Goal: Task Accomplishment & Management: Use online tool/utility

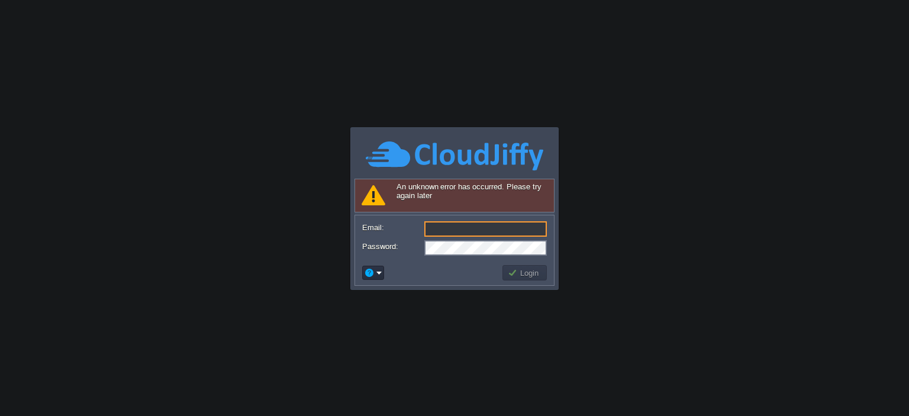
type input "[EMAIL_ADDRESS][DOMAIN_NAME]"
click at [528, 270] on button "Login" at bounding box center [525, 272] width 34 height 11
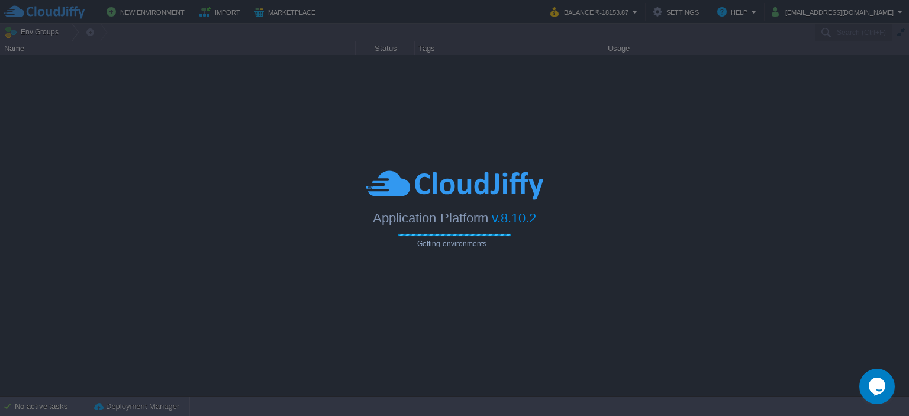
click at [59, 403] on div at bounding box center [454, 208] width 909 height 416
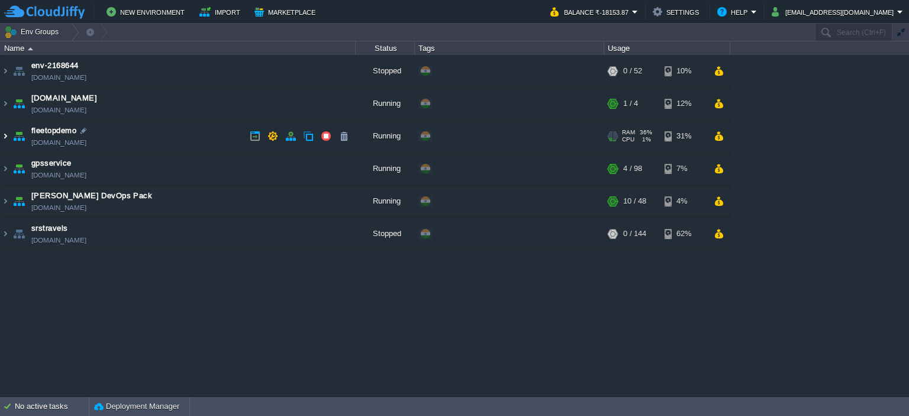
click at [4, 128] on img at bounding box center [5, 136] width 9 height 32
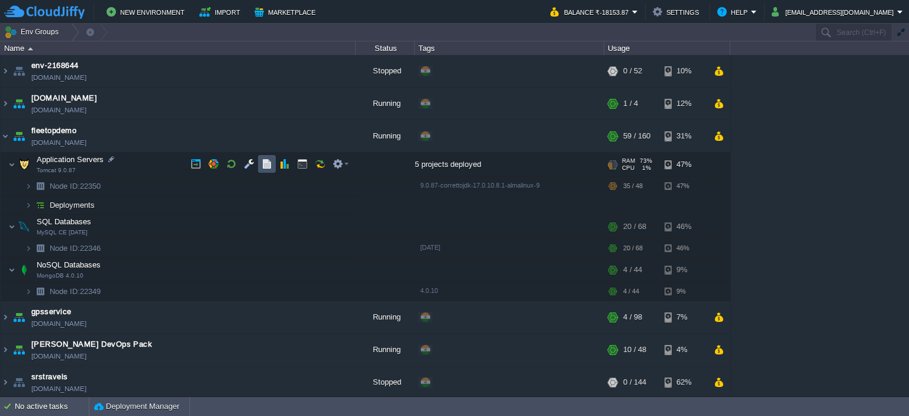
click at [261, 161] on button "button" at bounding box center [266, 164] width 11 height 11
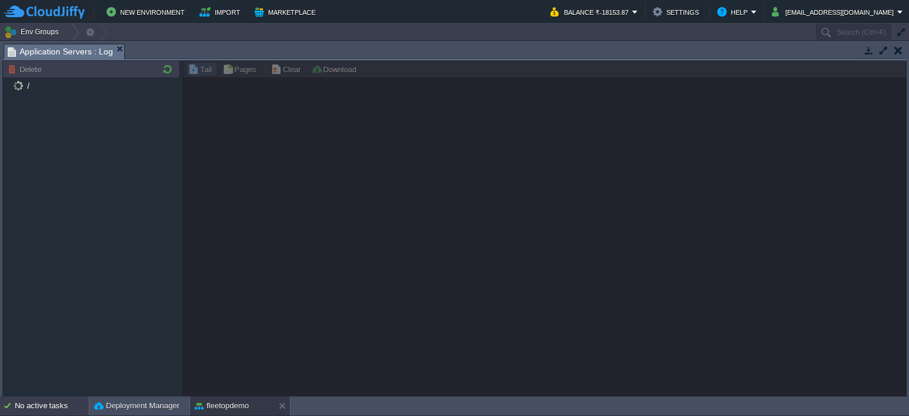
click at [28, 400] on div "No active tasks" at bounding box center [52, 405] width 74 height 19
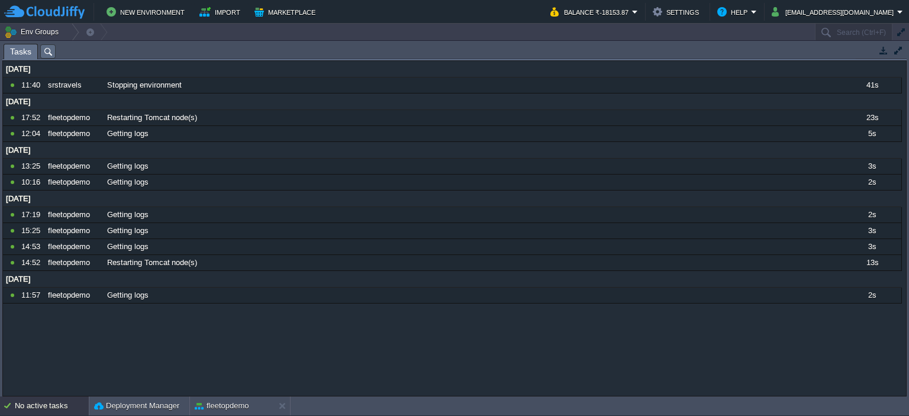
click at [44, 403] on div "No active tasks" at bounding box center [52, 405] width 74 height 19
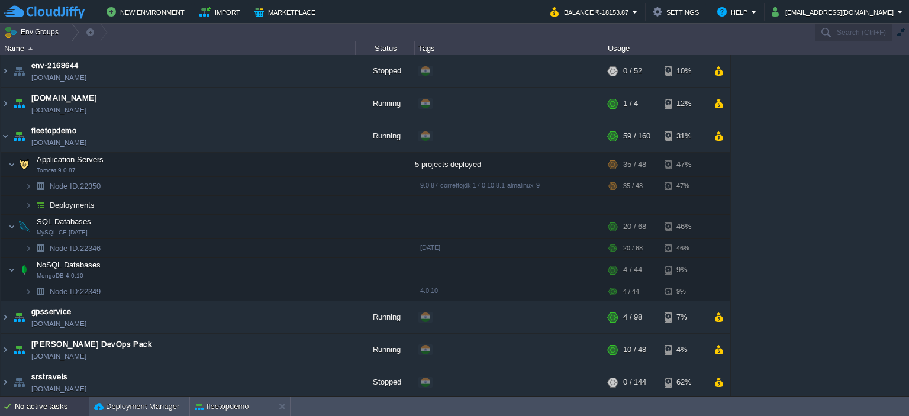
click at [44, 403] on div "No active tasks" at bounding box center [52, 406] width 74 height 19
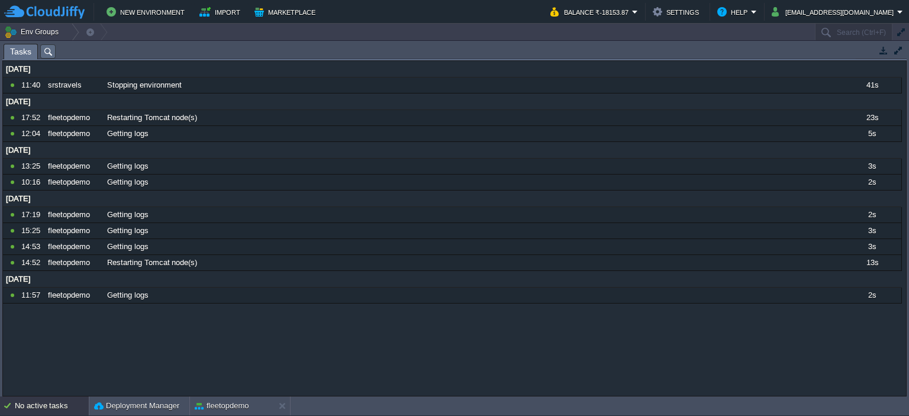
click at [44, 403] on div "No active tasks" at bounding box center [52, 405] width 74 height 19
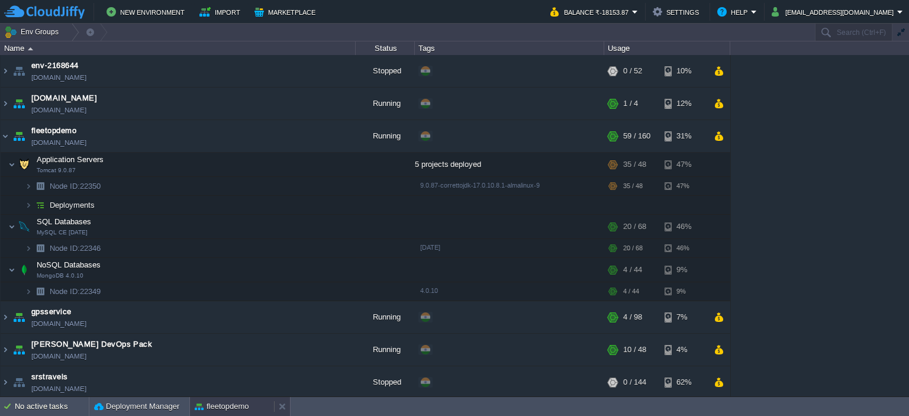
click at [215, 406] on button "fleetopdemo" at bounding box center [222, 406] width 54 height 12
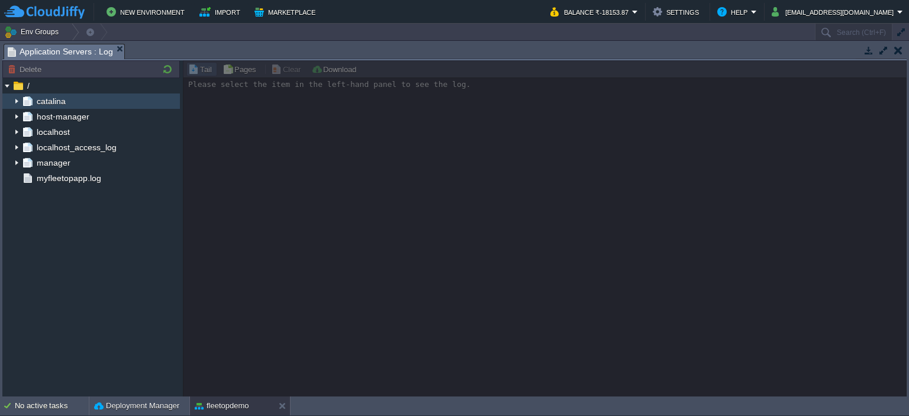
click at [17, 104] on img at bounding box center [16, 100] width 9 height 15
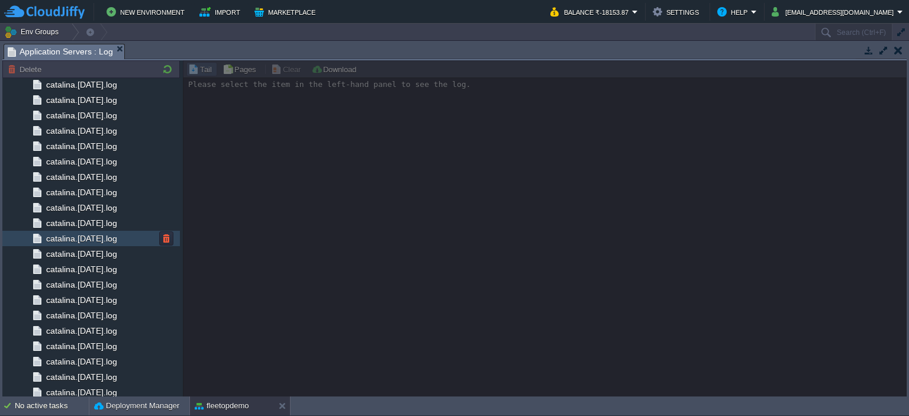
scroll to position [1204, 0]
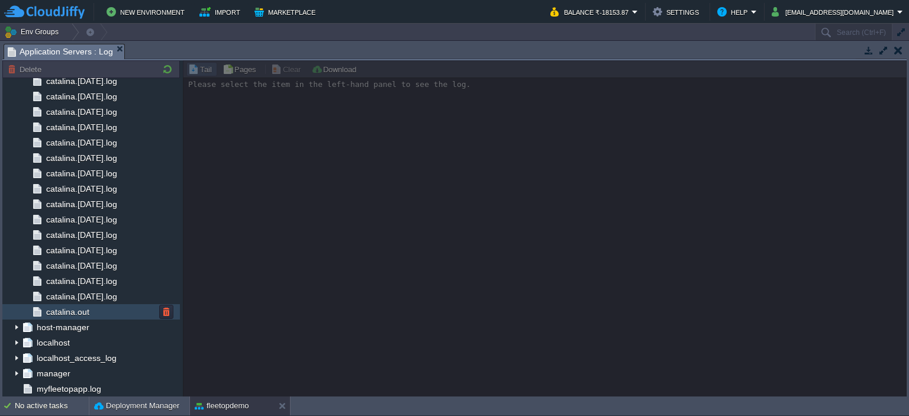
click at [92, 307] on div "catalina.out" at bounding box center [90, 311] width 177 height 15
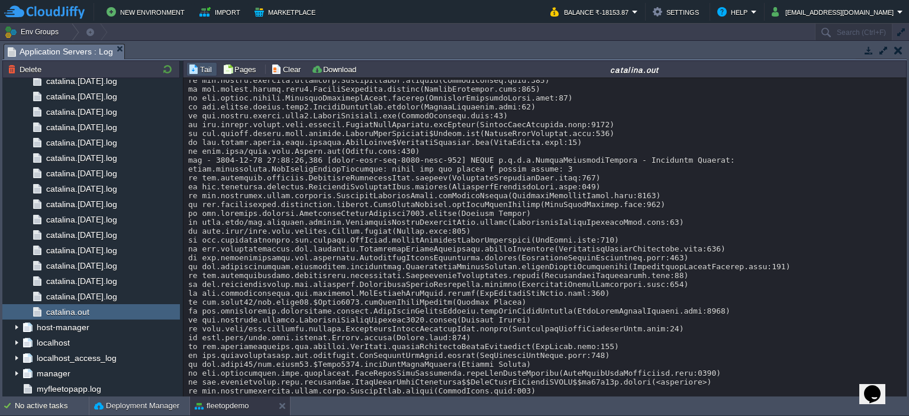
scroll to position [40620, 0]
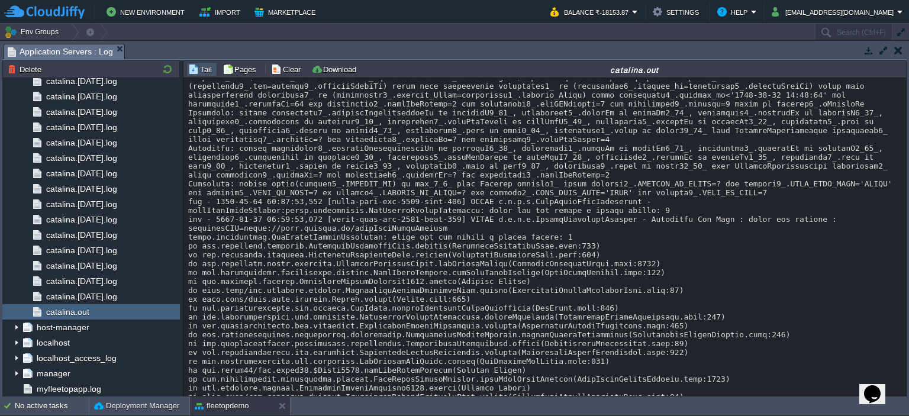
scroll to position [50621, 0]
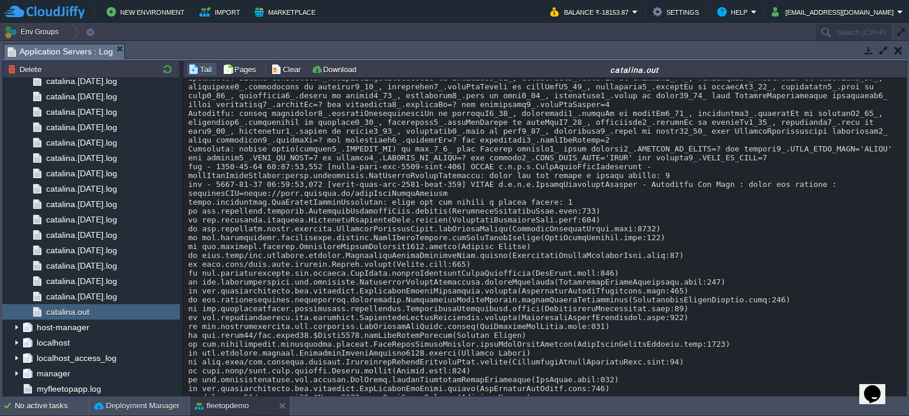
drag, startPoint x: 501, startPoint y: 257, endPoint x: 124, endPoint y: 433, distance: 416.3
click at [124, 415] on html "New Environment Import Marketplace Bonus ₹0.00 Upgrade Account Balance ₹-18153.…" at bounding box center [454, 208] width 909 height 416
